Goal: Task Accomplishment & Management: Use online tool/utility

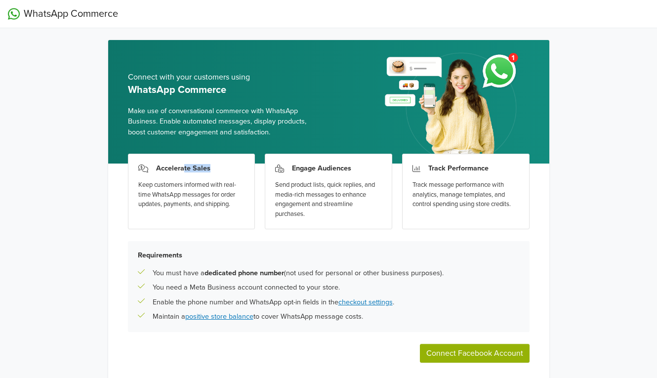
drag, startPoint x: 185, startPoint y: 167, endPoint x: 211, endPoint y: 166, distance: 26.2
click at [211, 166] on div "Accelerate Sales" at bounding box center [191, 168] width 107 height 8
click at [212, 166] on div "Accelerate Sales" at bounding box center [191, 168] width 107 height 8
drag, startPoint x: 157, startPoint y: 187, endPoint x: 207, endPoint y: 186, distance: 49.4
click at [207, 186] on div "Keep customers informed with real-time WhatsApp messages for order updates, pay…" at bounding box center [191, 194] width 107 height 29
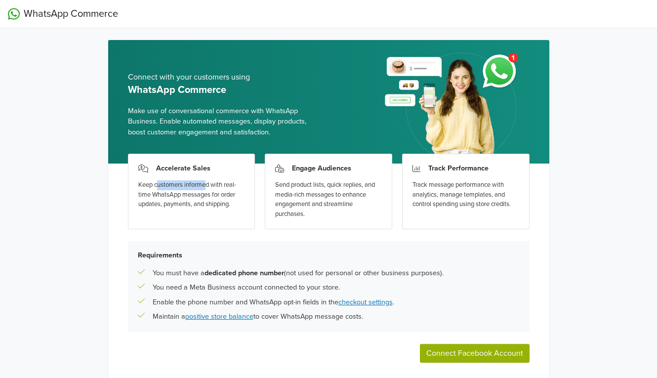
click at [207, 186] on div "Keep customers informed with real-time WhatsApp messages for order updates, pay…" at bounding box center [191, 194] width 107 height 29
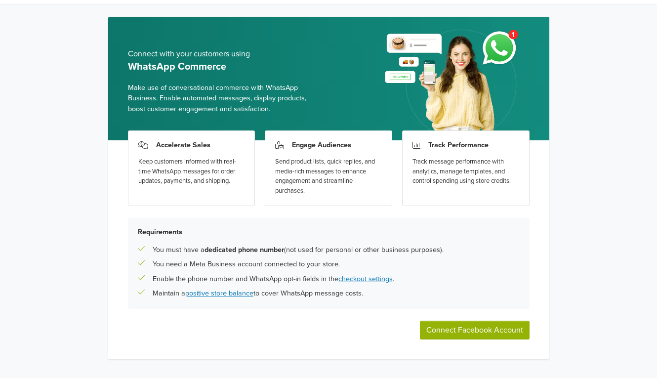
scroll to position [42, 0]
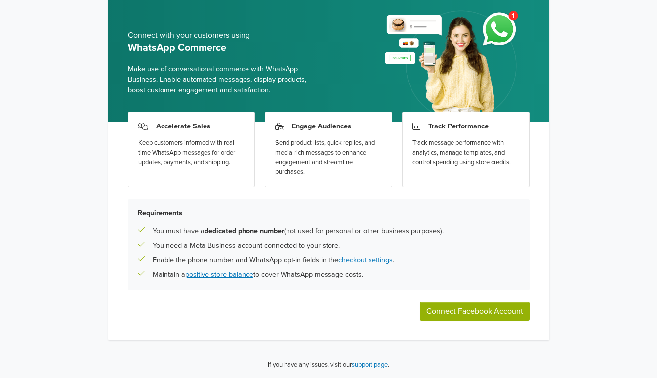
click at [436, 311] on button "Connect Facebook Account" at bounding box center [475, 311] width 110 height 19
click at [494, 307] on button "Connect Facebook Account" at bounding box center [475, 311] width 110 height 19
drag, startPoint x: 238, startPoint y: 228, endPoint x: 298, endPoint y: 235, distance: 60.6
click at [298, 235] on p "You must have a dedicated phone number (not used for personal or other business…" at bounding box center [298, 231] width 291 height 11
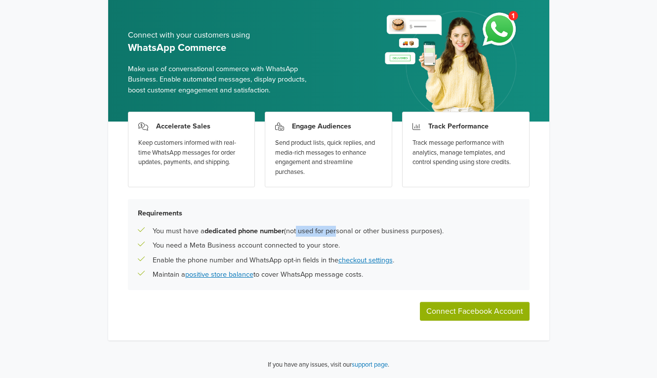
drag, startPoint x: 298, startPoint y: 234, endPoint x: 338, endPoint y: 235, distance: 39.5
click at [338, 235] on p "You must have a dedicated phone number (not used for personal or other business…" at bounding box center [298, 231] width 291 height 11
drag, startPoint x: 375, startPoint y: 228, endPoint x: 409, endPoint y: 231, distance: 34.3
click at [409, 231] on p "You must have a dedicated phone number (not used for personal or other business…" at bounding box center [298, 231] width 291 height 11
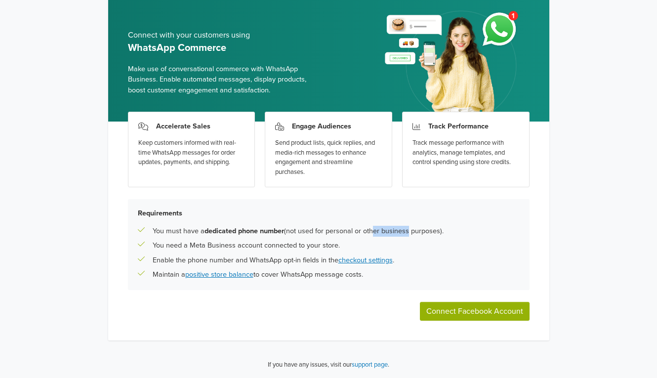
click at [409, 231] on p "You must have a dedicated phone number (not used for personal or other business…" at bounding box center [298, 231] width 291 height 11
drag, startPoint x: 203, startPoint y: 241, endPoint x: 255, endPoint y: 243, distance: 51.9
click at [255, 243] on p "You need a Meta Business account connected to your store." at bounding box center [246, 245] width 187 height 11
drag, startPoint x: 288, startPoint y: 248, endPoint x: 298, endPoint y: 248, distance: 9.9
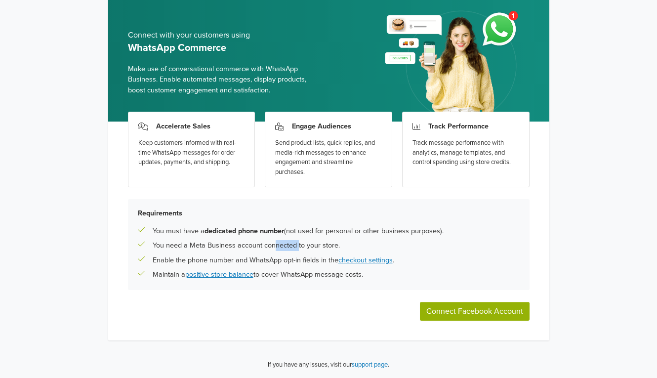
click at [298, 248] on p "You need a Meta Business account connected to your store." at bounding box center [246, 245] width 187 height 11
drag, startPoint x: 209, startPoint y: 255, endPoint x: 247, endPoint y: 256, distance: 38.1
click at [247, 256] on p "Enable the phone number and WhatsApp opt-in fields in the checkout settings ." at bounding box center [274, 260] width 242 height 11
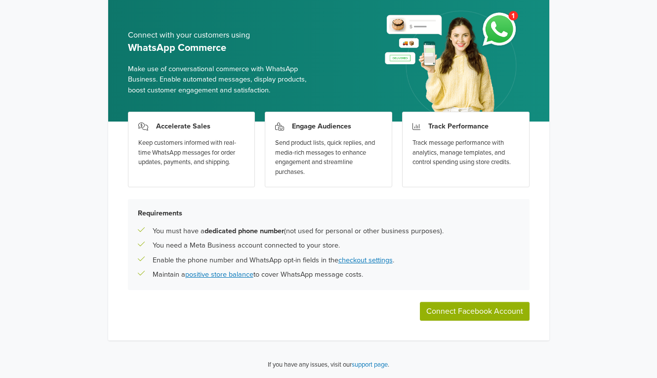
click at [463, 311] on button "Connect Facebook Account" at bounding box center [475, 311] width 110 height 19
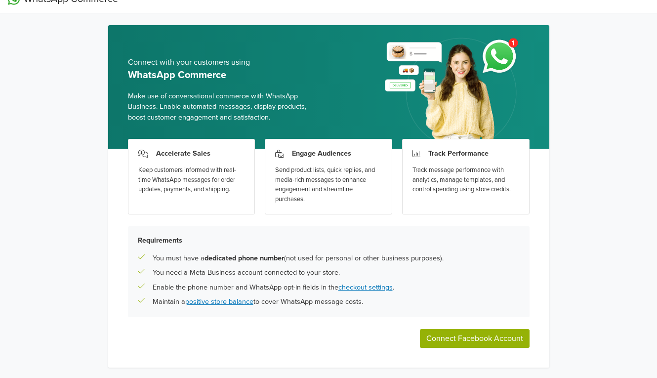
scroll to position [0, 0]
